Goal: Find specific page/section: Find specific page/section

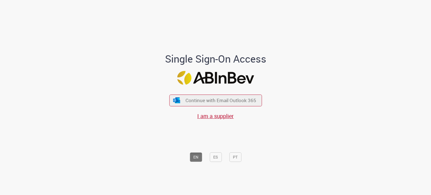
click at [362, 85] on div "Single Sign-On Access Continue with Email Outlook 365 I am a supplier EN ES PT" at bounding box center [215, 99] width 329 height 193
click at [215, 101] on span "Continue with Email Outlook 365" at bounding box center [221, 100] width 72 height 6
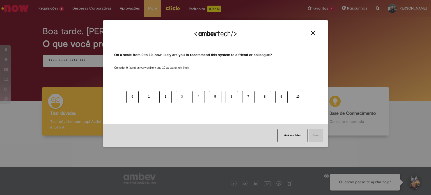
click at [315, 36] on div "We appreciate your feedback!" at bounding box center [215, 37] width 211 height 22
click at [311, 34] on button "Close" at bounding box center [313, 33] width 8 height 5
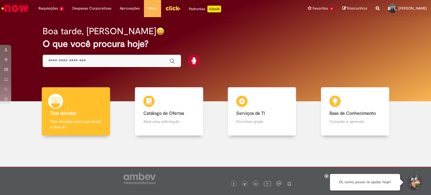
click at [145, 28] on div "Boa tarde, [PERSON_NAME]" at bounding box center [216, 31] width 346 height 10
drag, startPoint x: 194, startPoint y: 29, endPoint x: 184, endPoint y: 29, distance: 10.4
click at [194, 29] on div "Boa tarde, [PERSON_NAME]" at bounding box center [216, 31] width 346 height 10
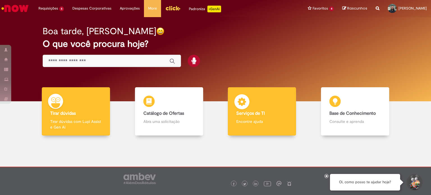
click at [244, 119] on p "Encontre ajuda" at bounding box center [261, 122] width 51 height 6
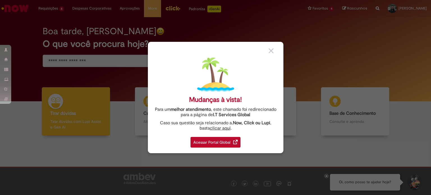
click at [224, 142] on div "Acessar Portal Global" at bounding box center [216, 142] width 50 height 11
